Goal: Entertainment & Leisure: Consume media (video, audio)

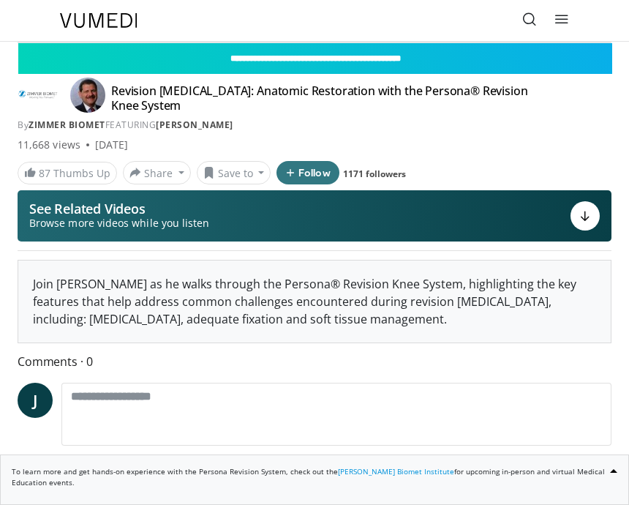
scroll to position [18, 0]
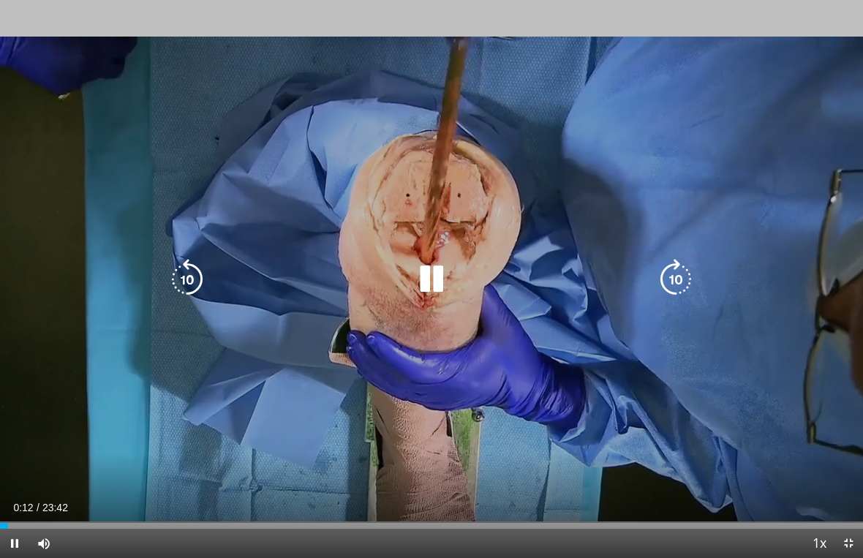
click at [439, 282] on icon "Video Player" at bounding box center [431, 279] width 41 height 41
click at [414, 279] on icon "Video Player" at bounding box center [431, 279] width 41 height 41
click at [172, 279] on icon "Video Player" at bounding box center [187, 279] width 41 height 41
click at [193, 256] on div "10 seconds Tap to unmute" at bounding box center [431, 279] width 863 height 558
click at [228, 266] on div "Video Player" at bounding box center [432, 279] width 518 height 29
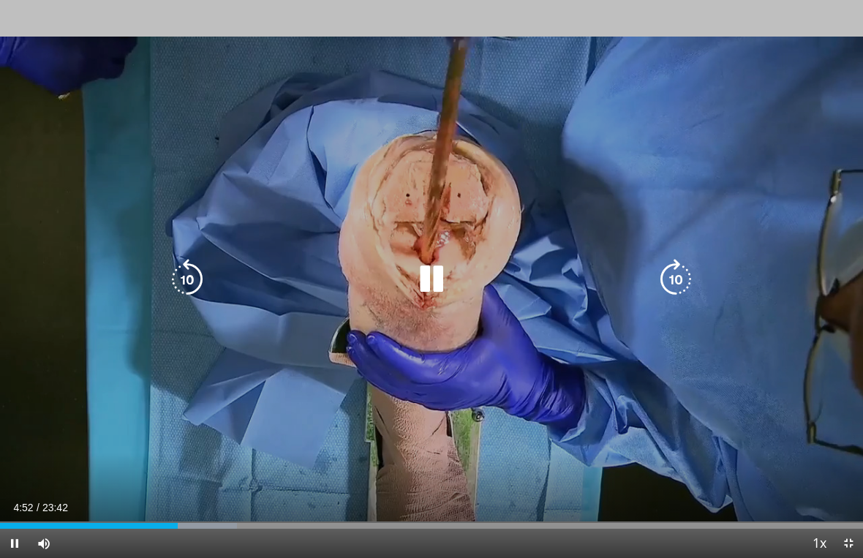
click at [198, 274] on icon "Video Player" at bounding box center [187, 279] width 41 height 41
click at [195, 279] on icon "Video Player" at bounding box center [187, 279] width 41 height 41
click at [209, 242] on div "10 seconds Tap to unmute" at bounding box center [431, 279] width 863 height 558
click at [187, 238] on div "10 seconds Tap to unmute" at bounding box center [431, 279] width 863 height 558
click at [385, 251] on div "10 seconds Tap to unmute" at bounding box center [431, 279] width 863 height 558
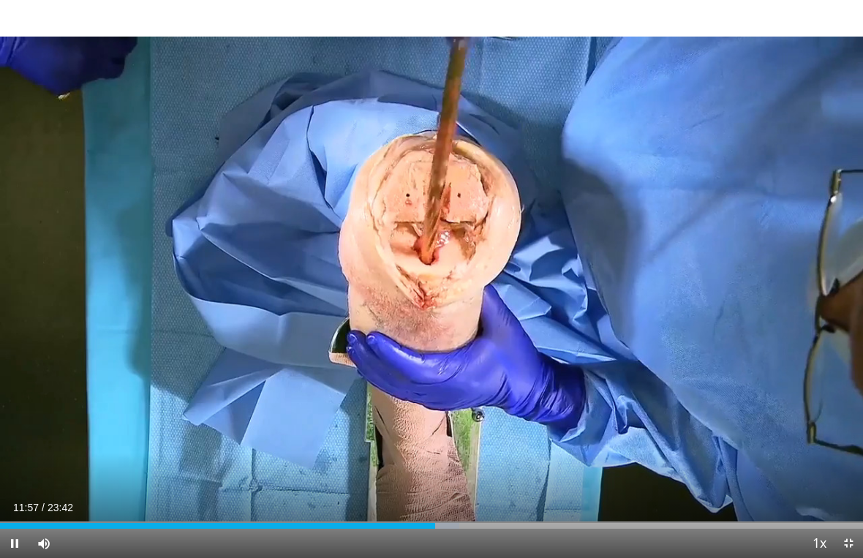
click at [17, 533] on span "Video Player" at bounding box center [14, 543] width 29 height 29
click at [120, 525] on div "Loaded : 53.23%" at bounding box center [230, 526] width 460 height 6
